Goal: Task Accomplishment & Management: Complete application form

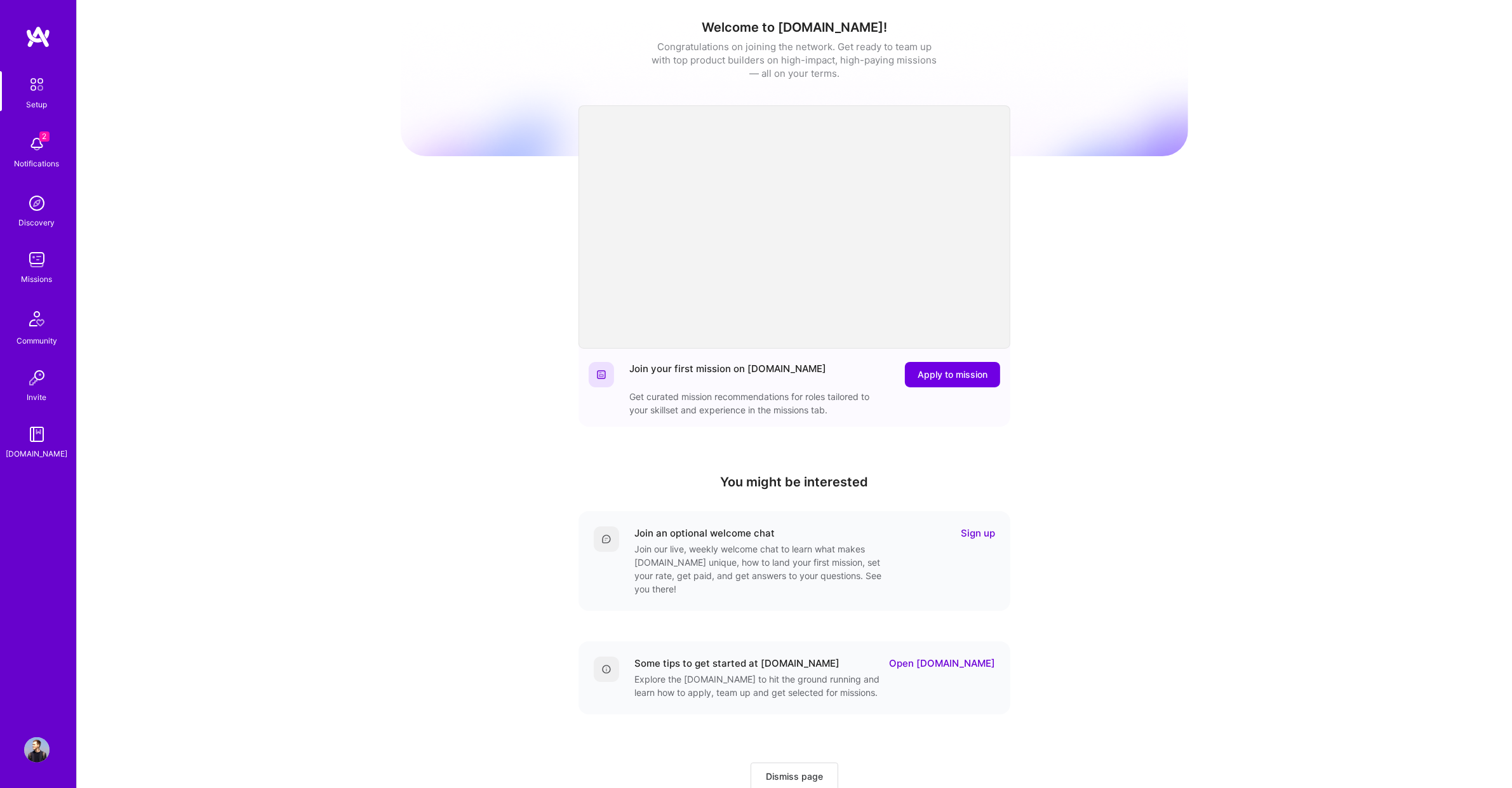
click at [27, 141] on img at bounding box center [37, 144] width 26 height 26
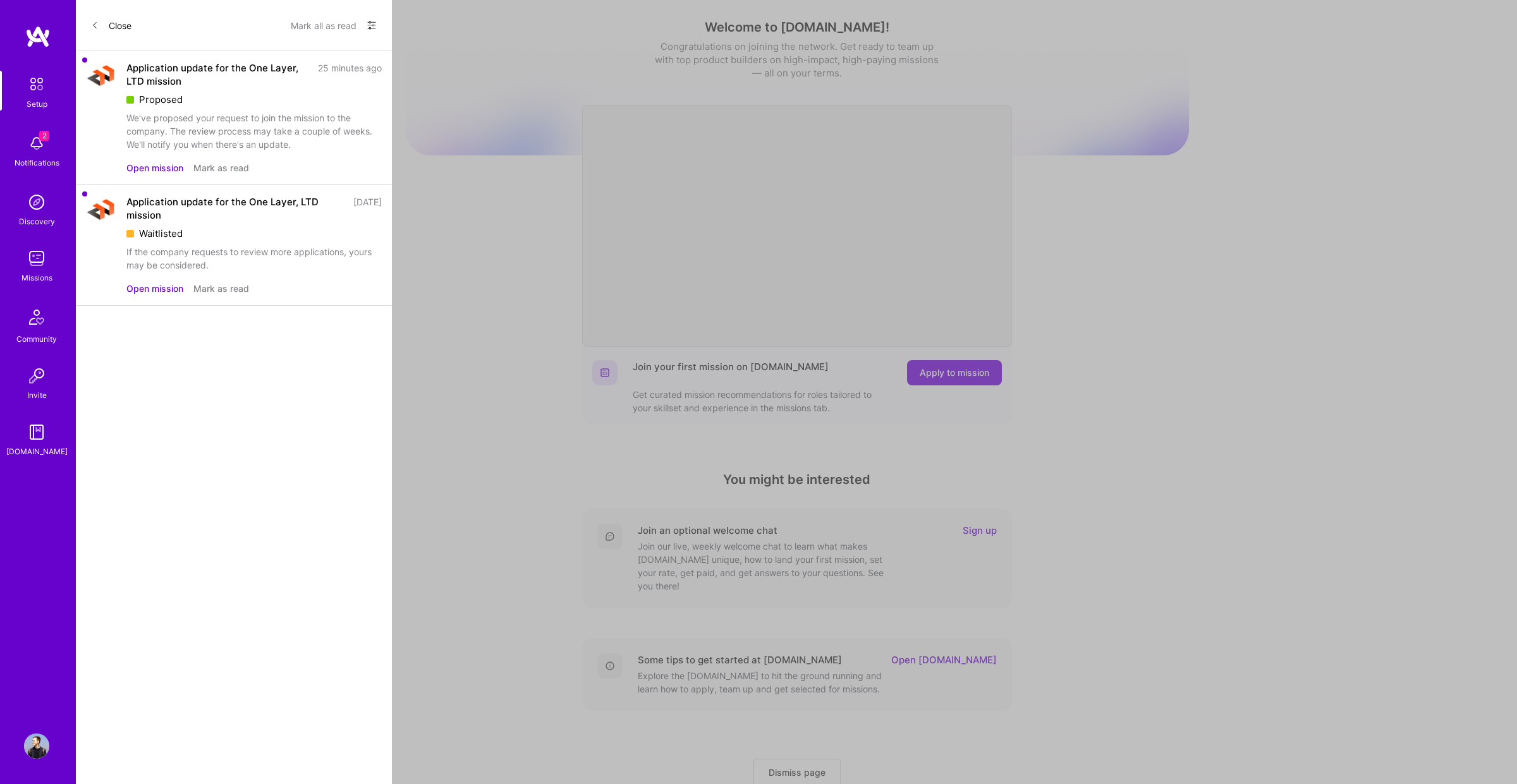
click at [150, 163] on button "Open mission" at bounding box center [155, 168] width 57 height 13
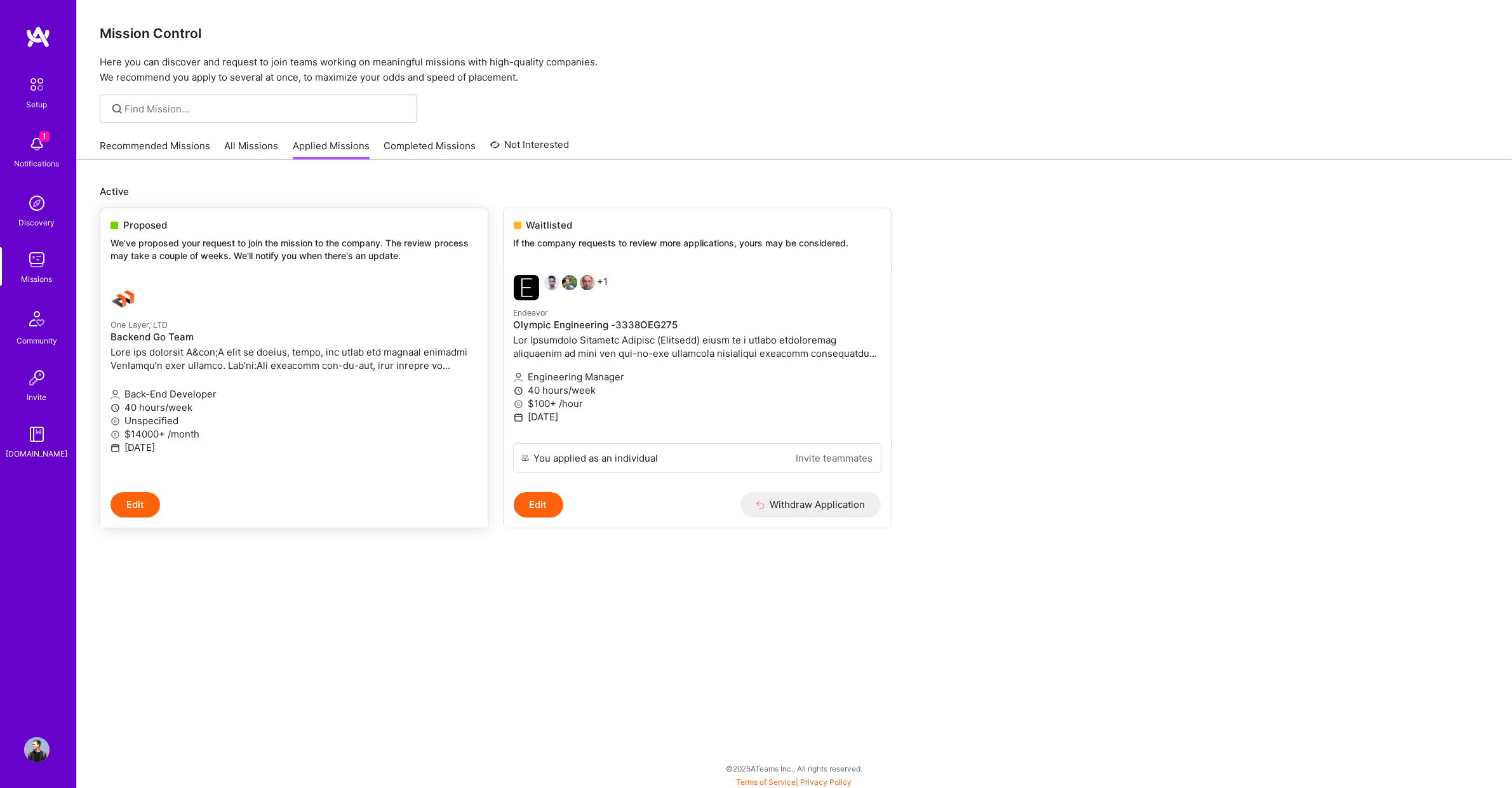
click at [381, 313] on link "One Layer, LTD Backend Go Team Back-End Developer 40 hours/week Unspecified $14…" at bounding box center [294, 384] width 388 height 215
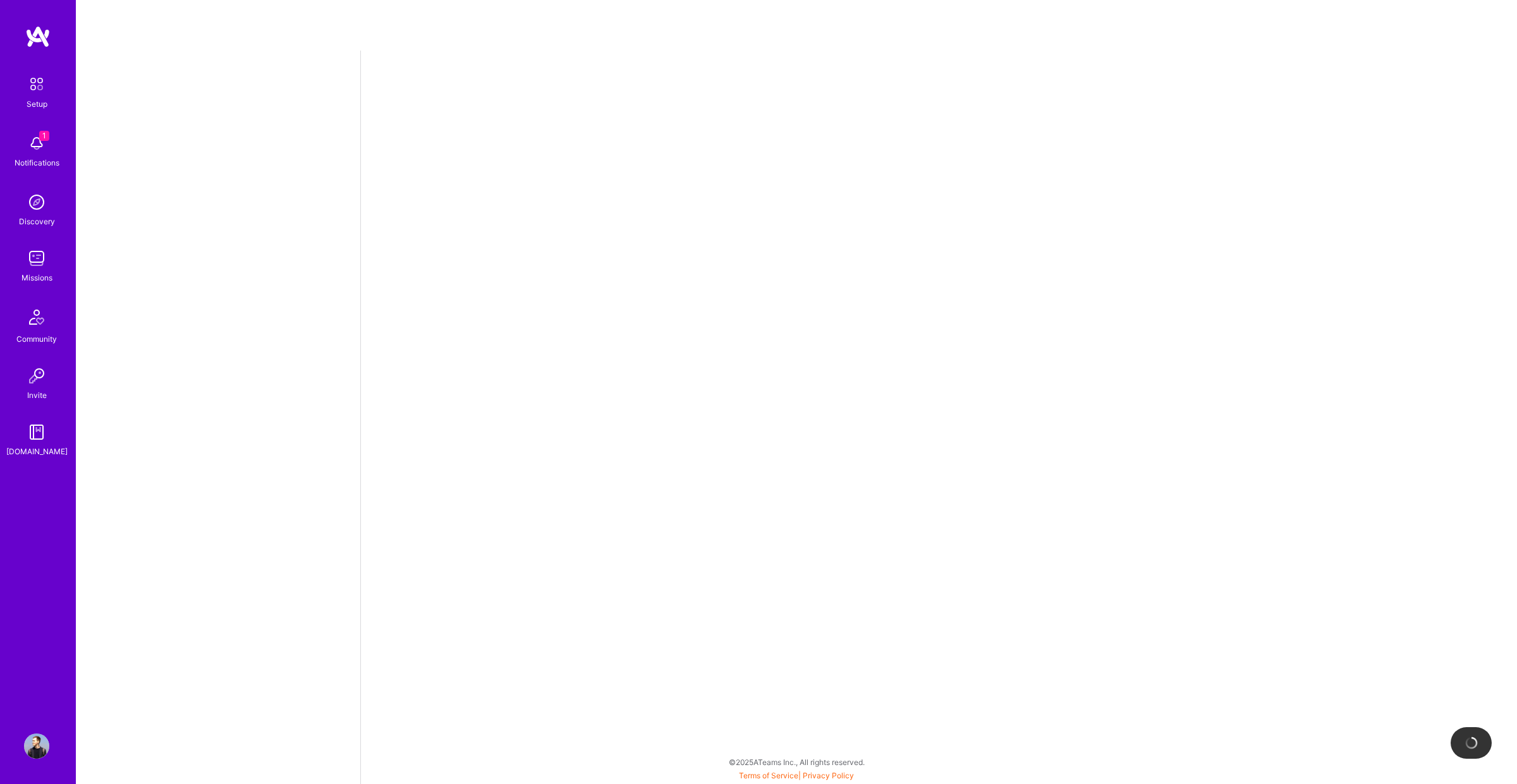
select select "DE"
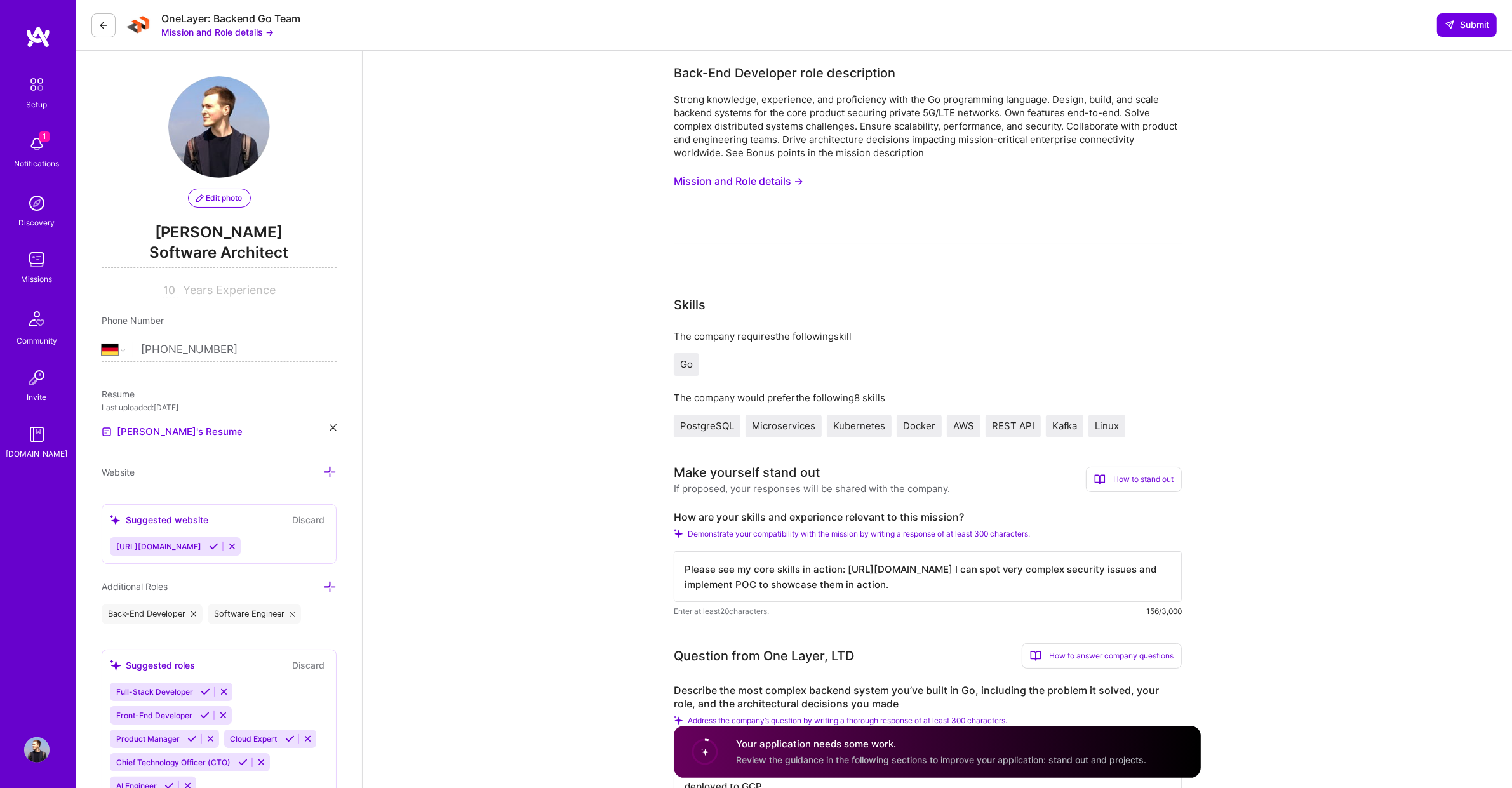
click at [219, 198] on span "Edit photo" at bounding box center [219, 198] width 46 height 12
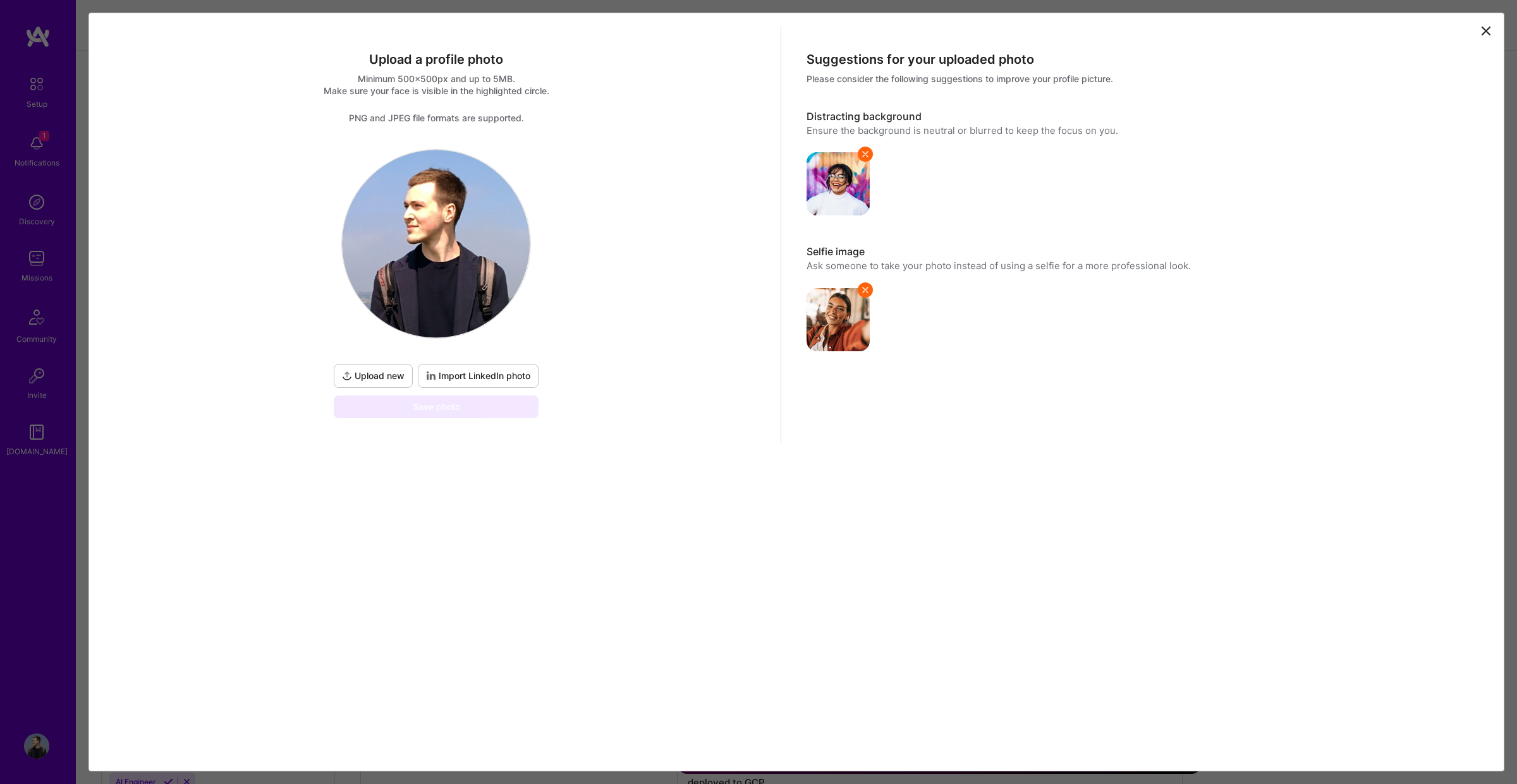
click at [370, 371] on span "Upload new" at bounding box center [373, 375] width 63 height 12
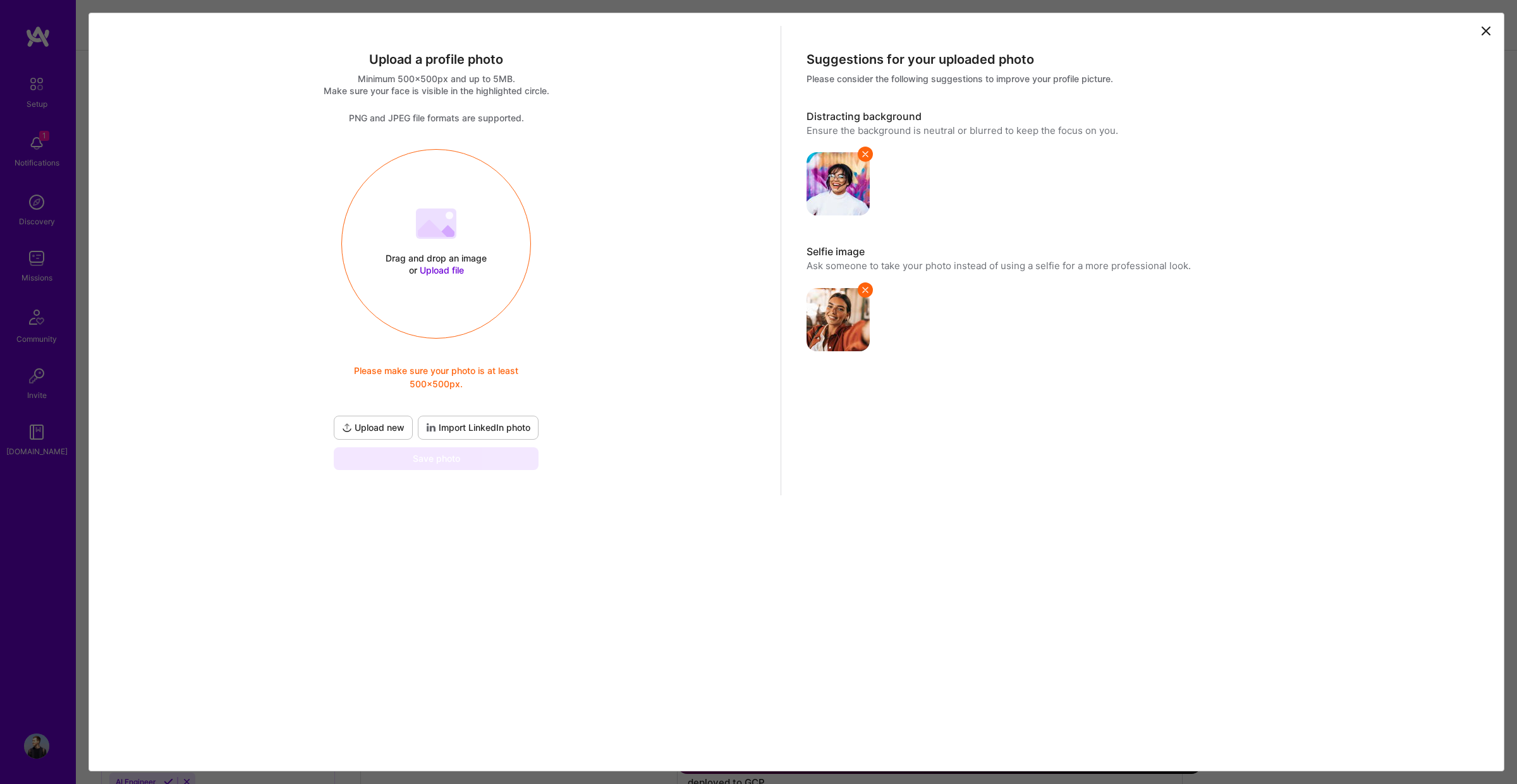
click at [482, 425] on span "Import LinkedIn photo" at bounding box center [477, 427] width 104 height 12
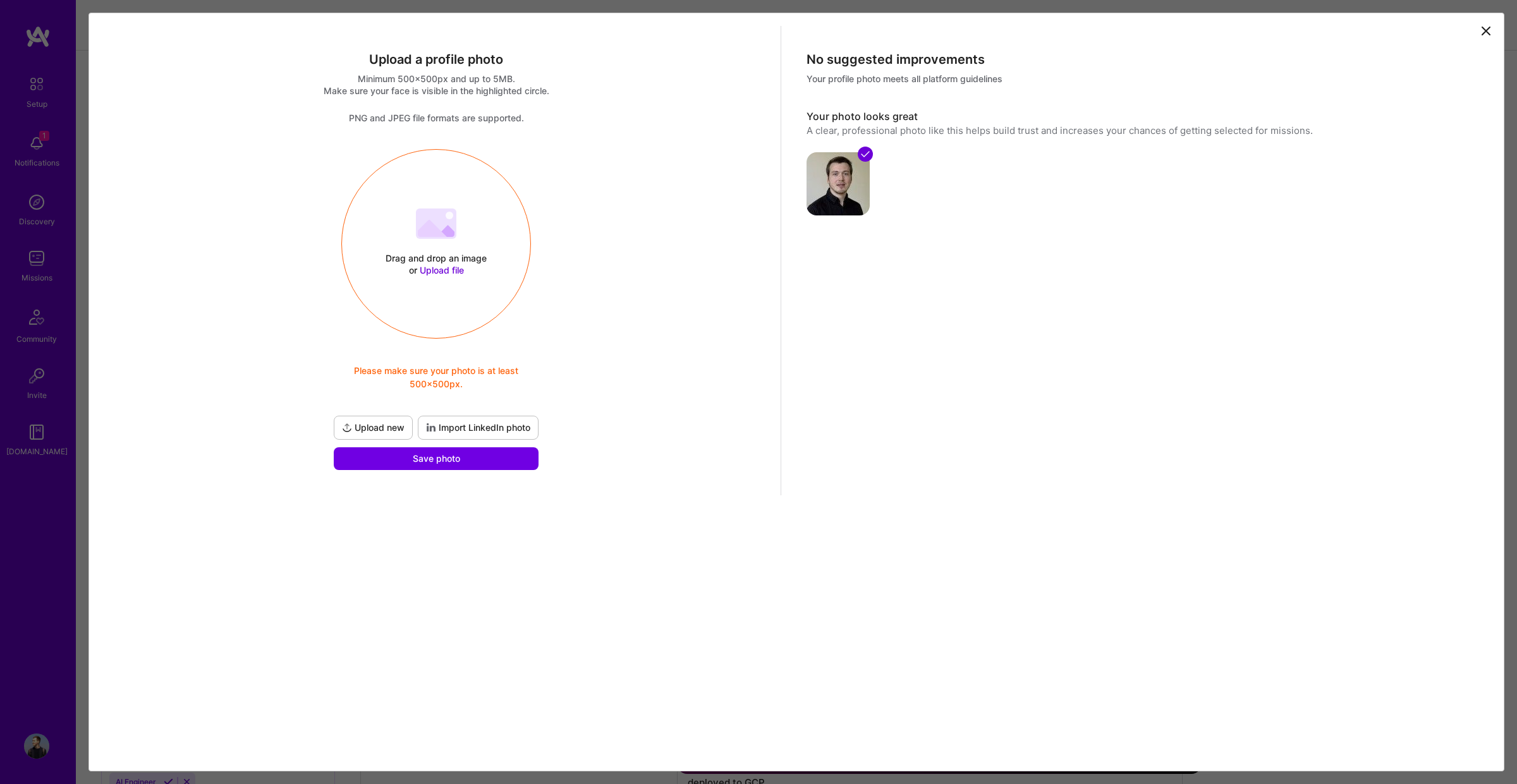
click at [851, 191] on img at bounding box center [838, 184] width 63 height 63
click at [863, 149] on span at bounding box center [865, 154] width 15 height 15
click at [844, 178] on img at bounding box center [838, 184] width 63 height 63
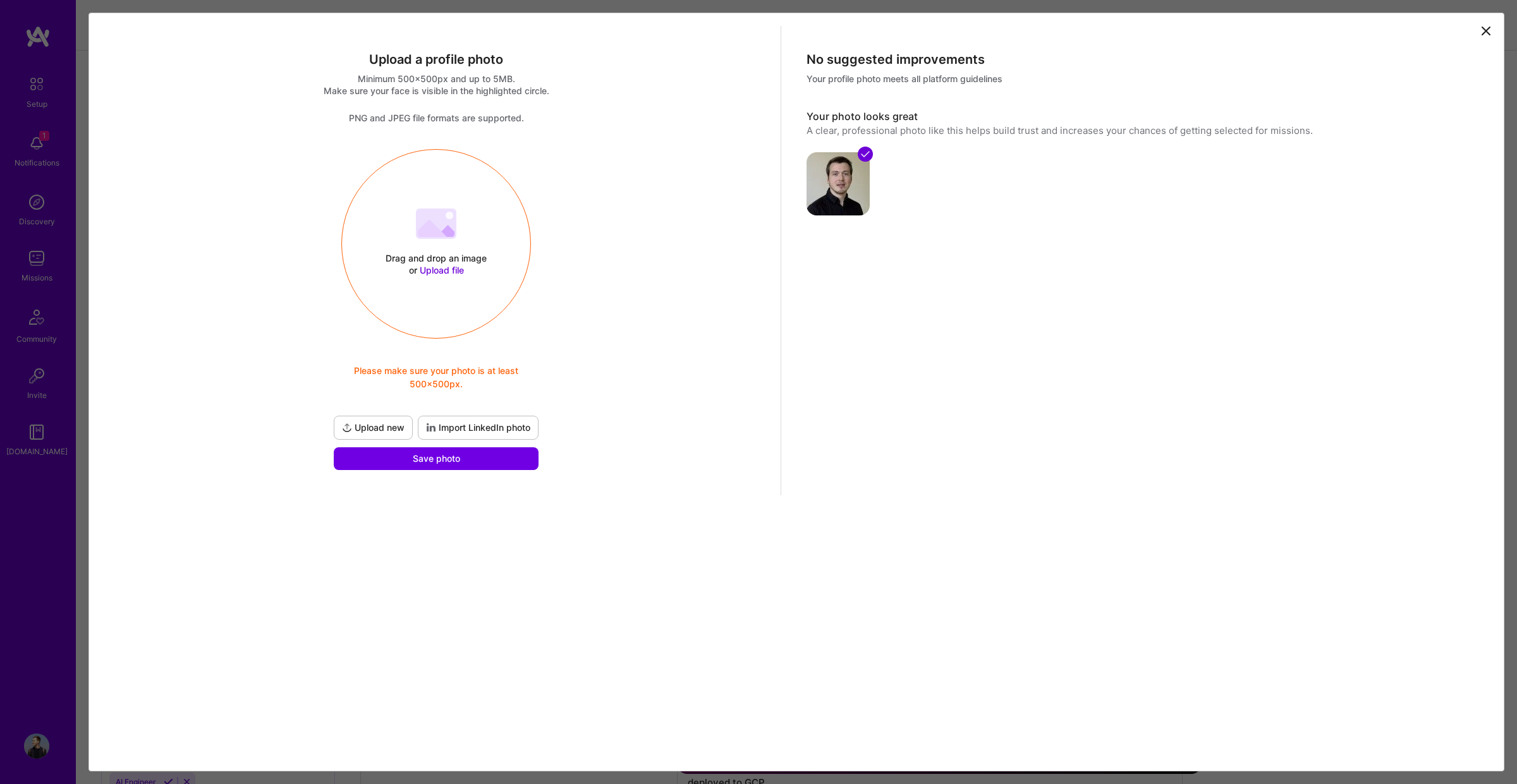
click at [924, 187] on div at bounding box center [1141, 176] width 669 height 78
click at [501, 458] on button "Save photo" at bounding box center [436, 458] width 205 height 23
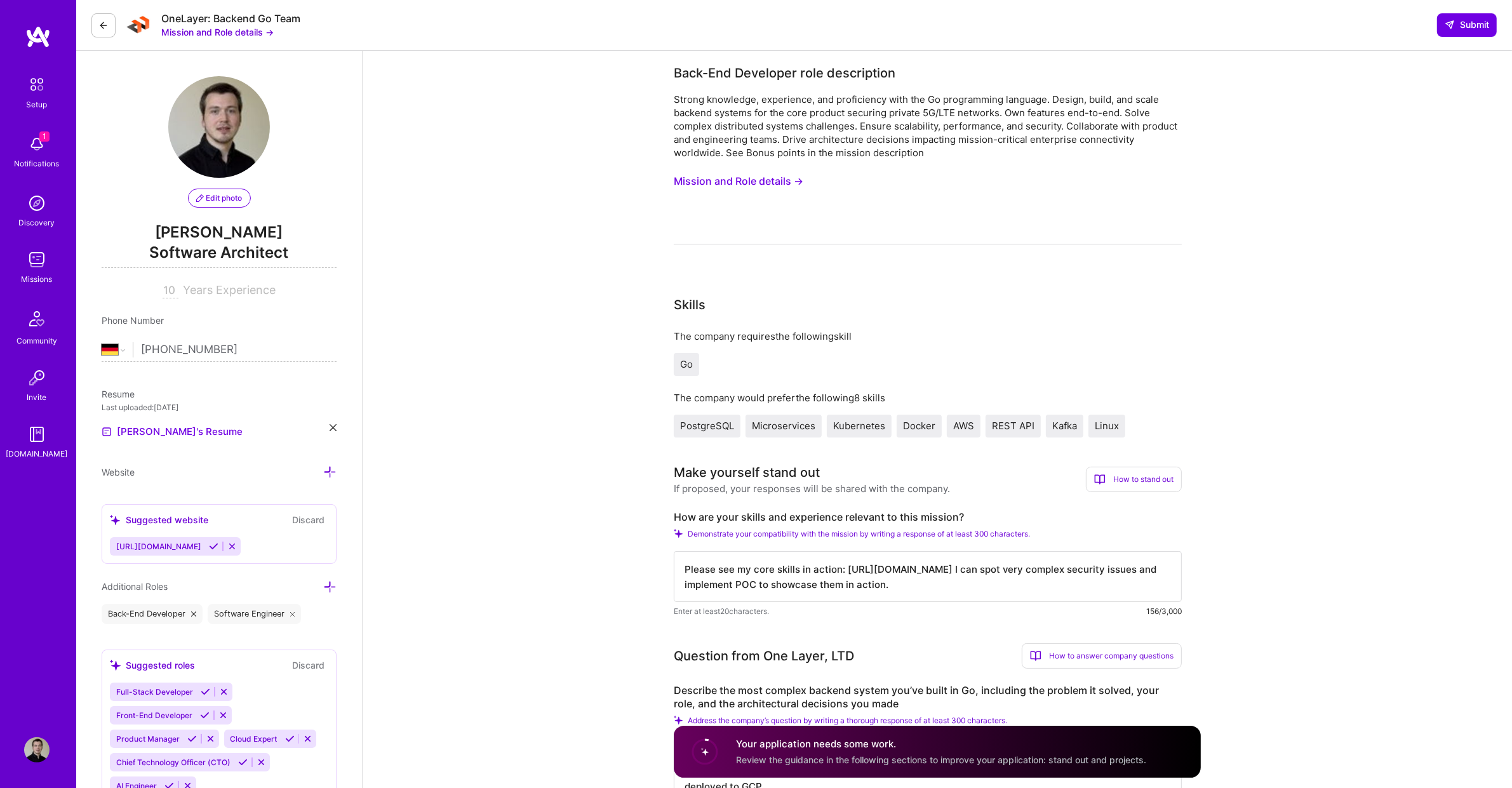
click at [242, 148] on img at bounding box center [219, 127] width 102 height 102
drag, startPoint x: 310, startPoint y: 143, endPoint x: 149, endPoint y: 134, distance: 161.3
click at [141, 134] on div "Edit photo [PERSON_NAME] Software Architect 10 Years Experience" at bounding box center [219, 187] width 235 height 222
click at [160, 141] on div "Edit photo [PERSON_NAME] Software Architect 10 Years Experience" at bounding box center [219, 187] width 235 height 222
click at [24, 140] on img at bounding box center [37, 144] width 26 height 26
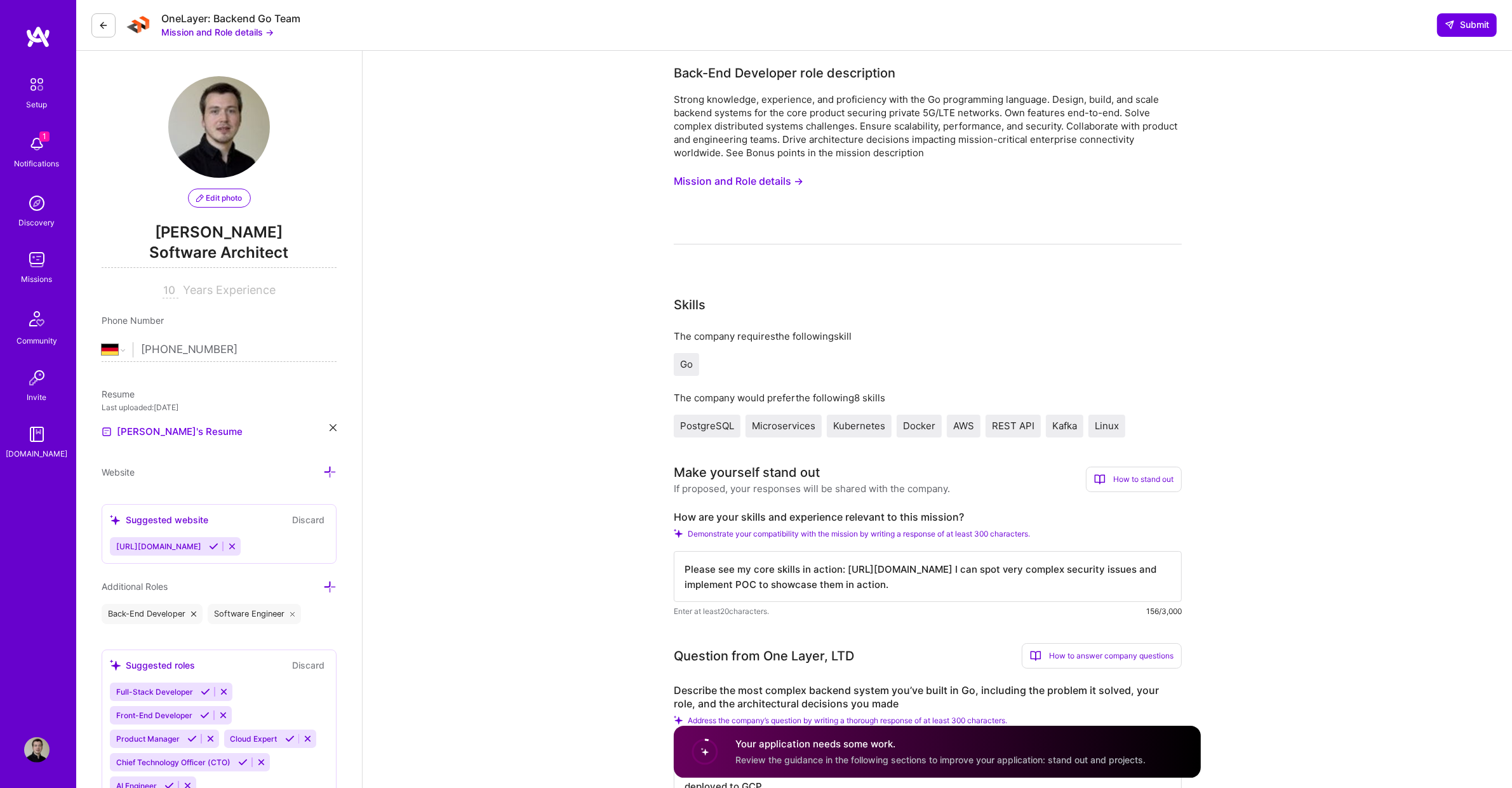
click at [24, 757] on img at bounding box center [37, 749] width 26 height 26
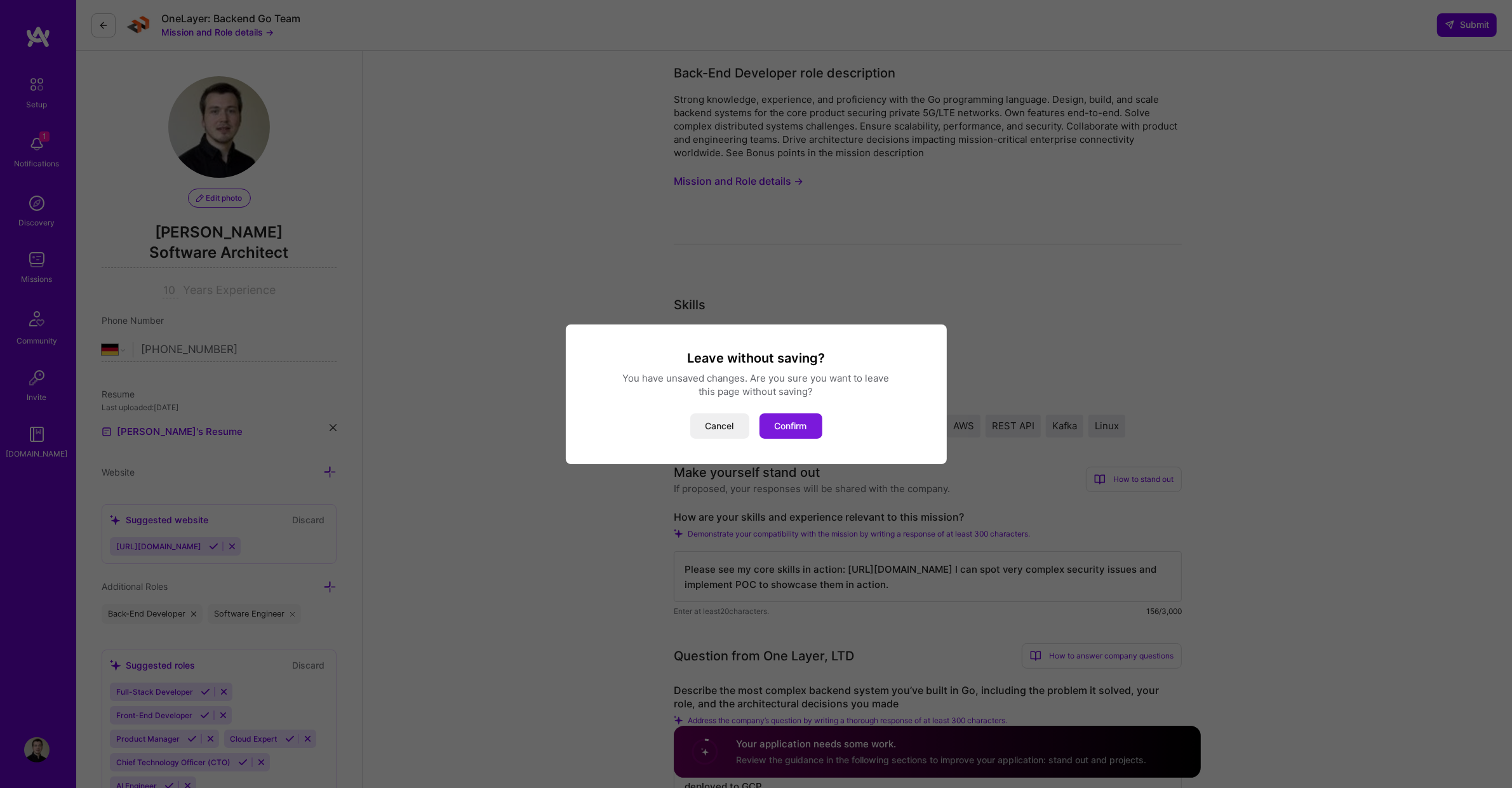
click at [797, 430] on button "Confirm" at bounding box center [791, 425] width 63 height 26
